Goal: Navigation & Orientation: Find specific page/section

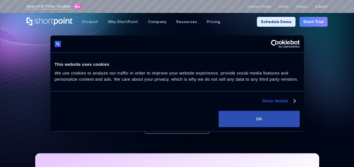
click at [241, 117] on button "OK" at bounding box center [258, 119] width 81 height 16
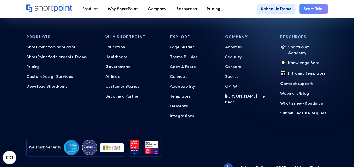
scroll to position [2458, 0]
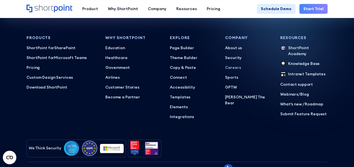
click at [227, 65] on p "Careers" at bounding box center [248, 68] width 47 height 6
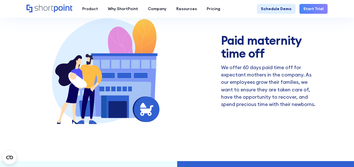
scroll to position [918, 0]
